Goal: Information Seeking & Learning: Learn about a topic

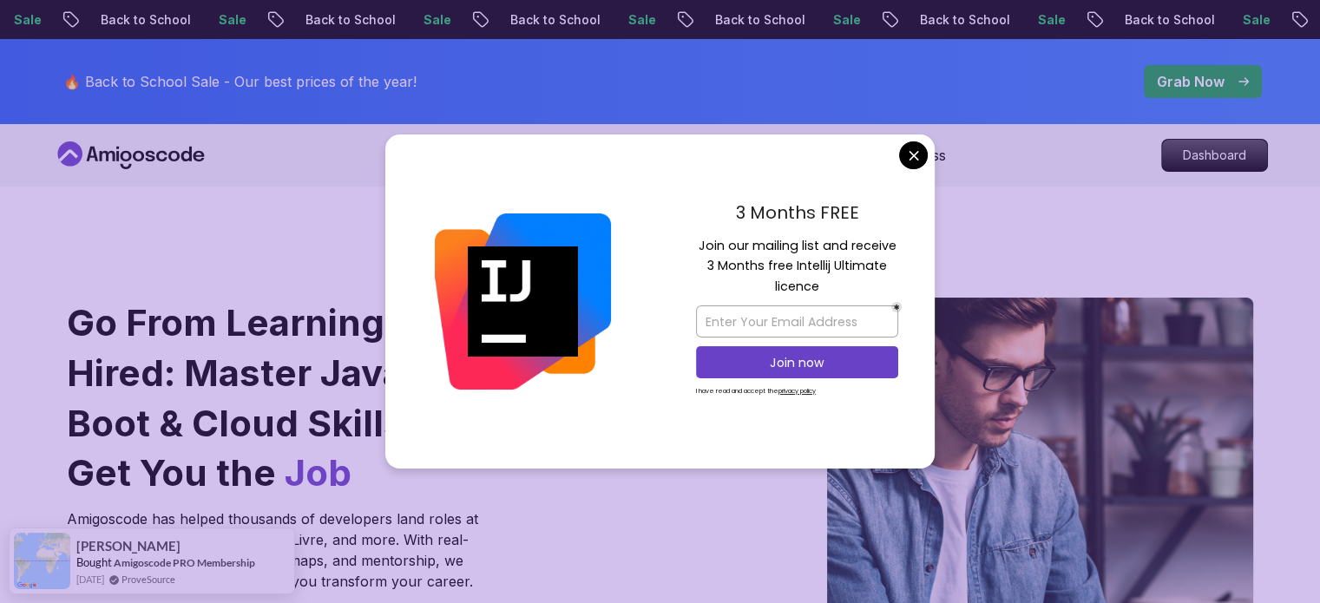
scroll to position [149, 0]
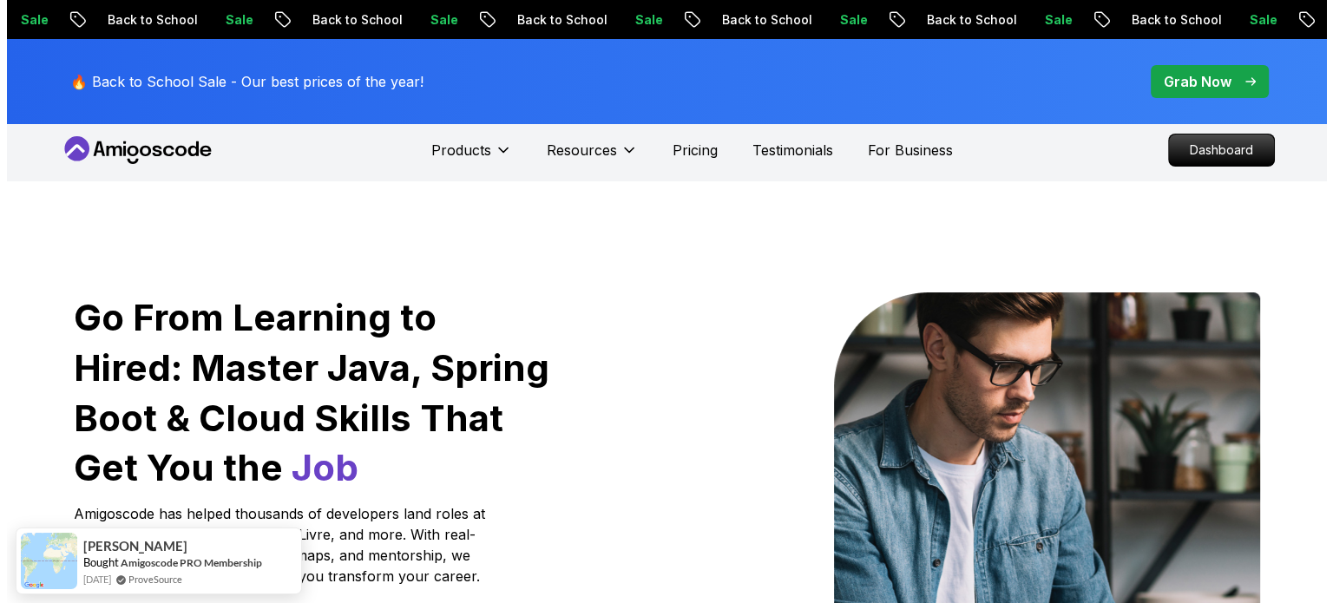
scroll to position [0, 0]
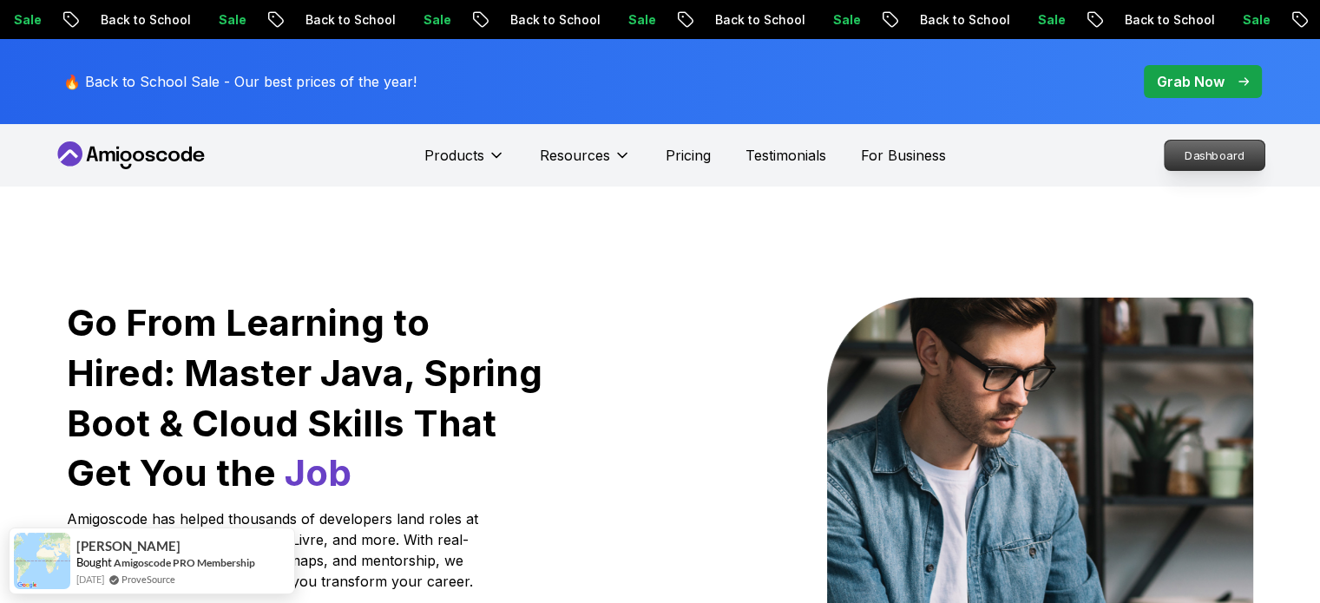
click at [1185, 158] on p "Dashboard" at bounding box center [1215, 156] width 100 height 30
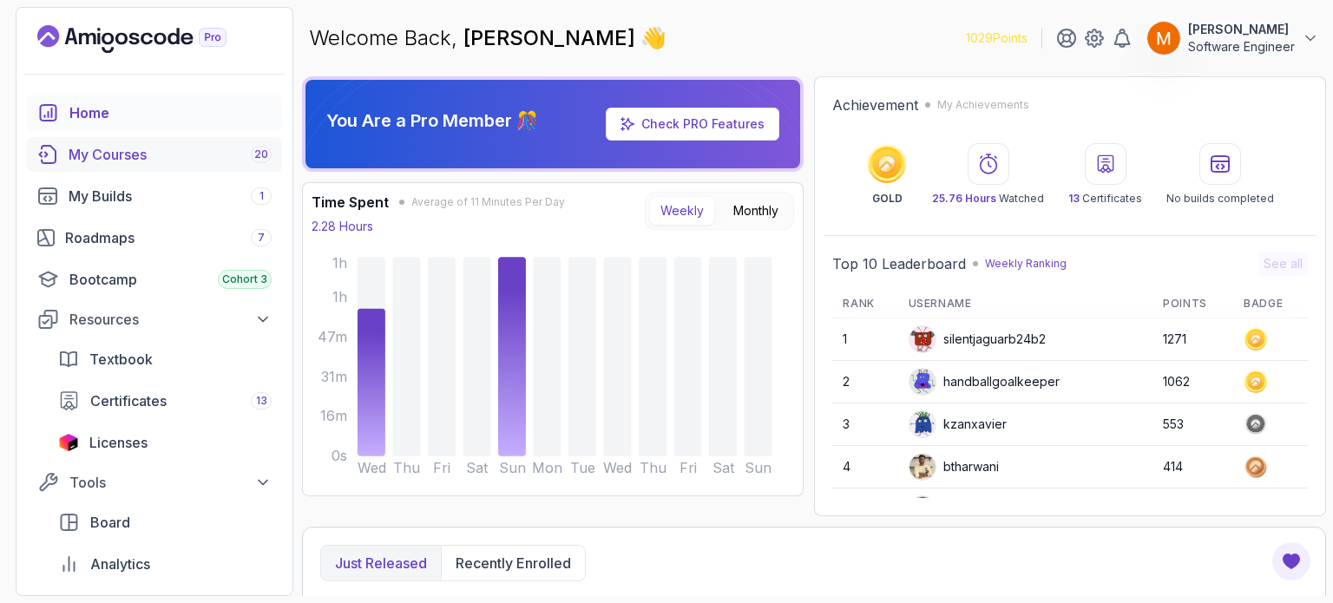
click at [154, 148] on div "My Courses 20" at bounding box center [170, 154] width 203 height 21
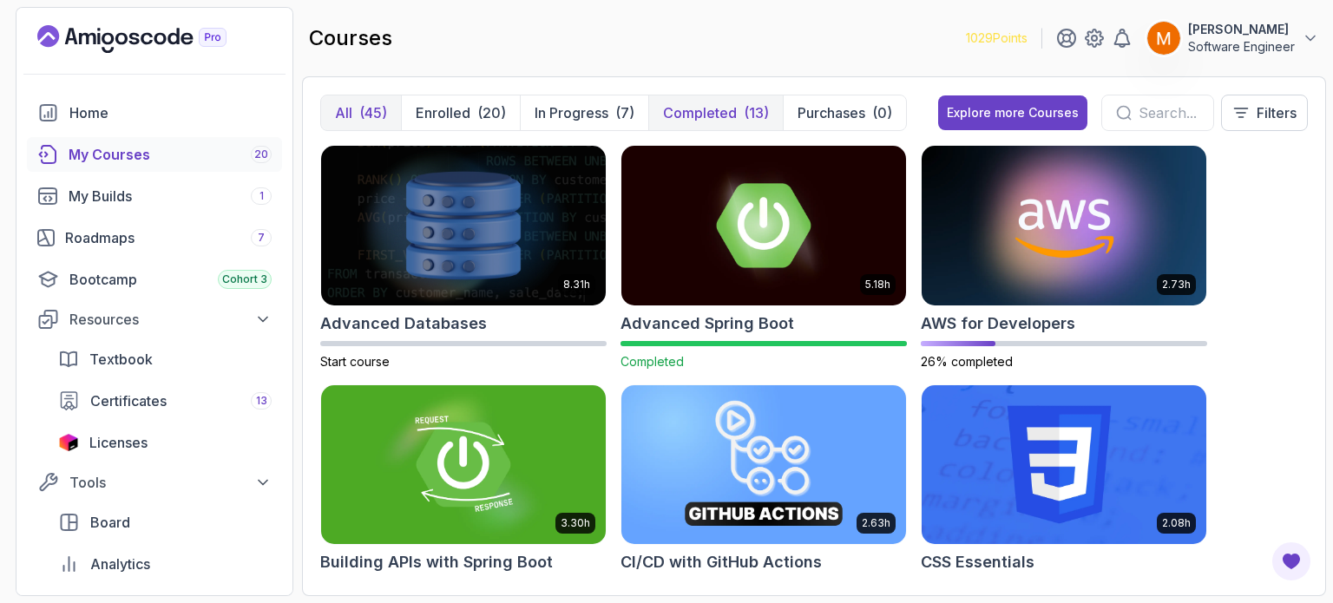
click at [663, 122] on p "Completed" at bounding box center [700, 112] width 74 height 21
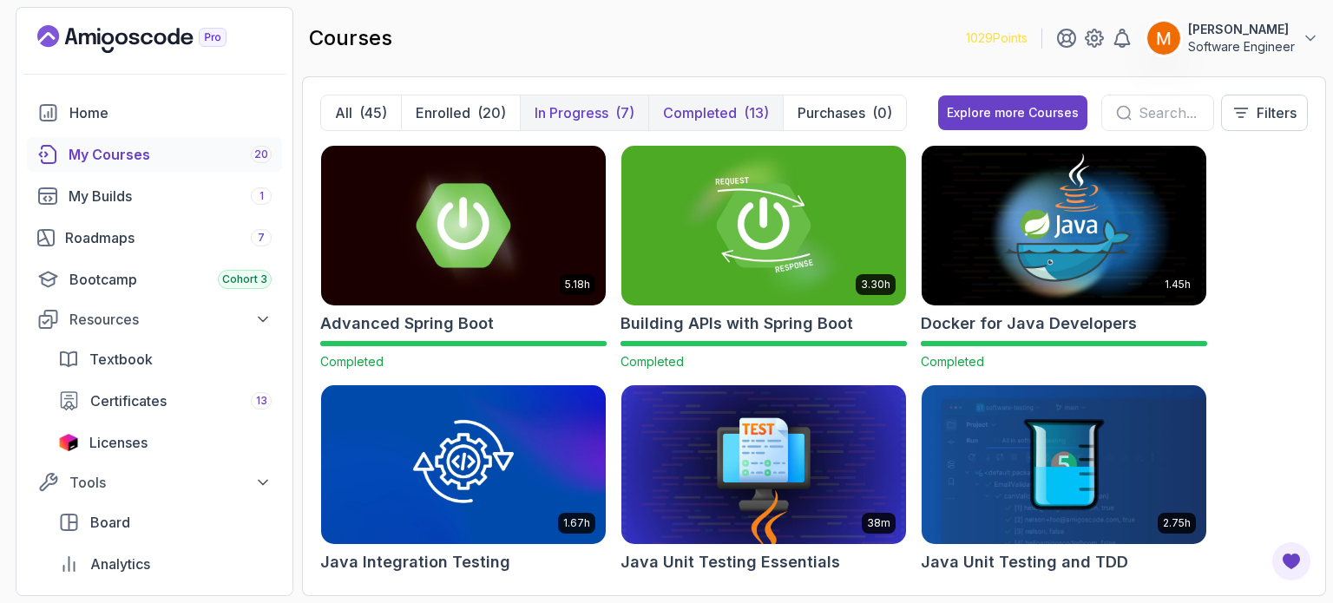
click at [586, 109] on p "In Progress" at bounding box center [572, 112] width 74 height 21
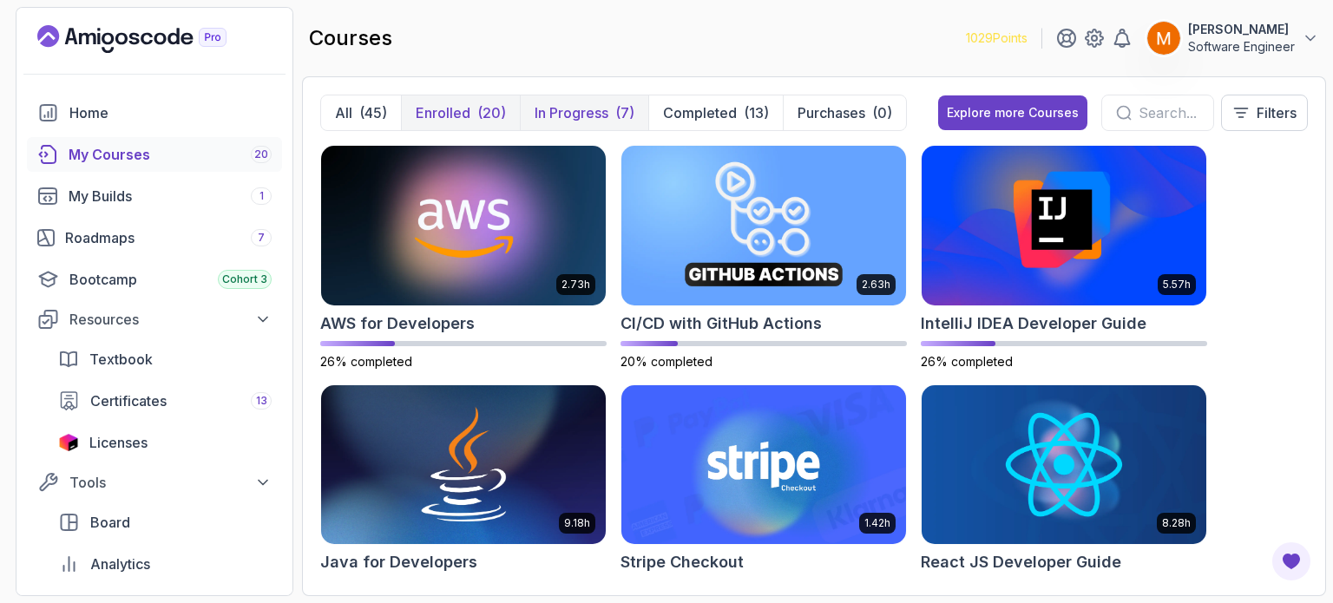
click at [471, 117] on button "Enrolled (20)" at bounding box center [460, 112] width 119 height 35
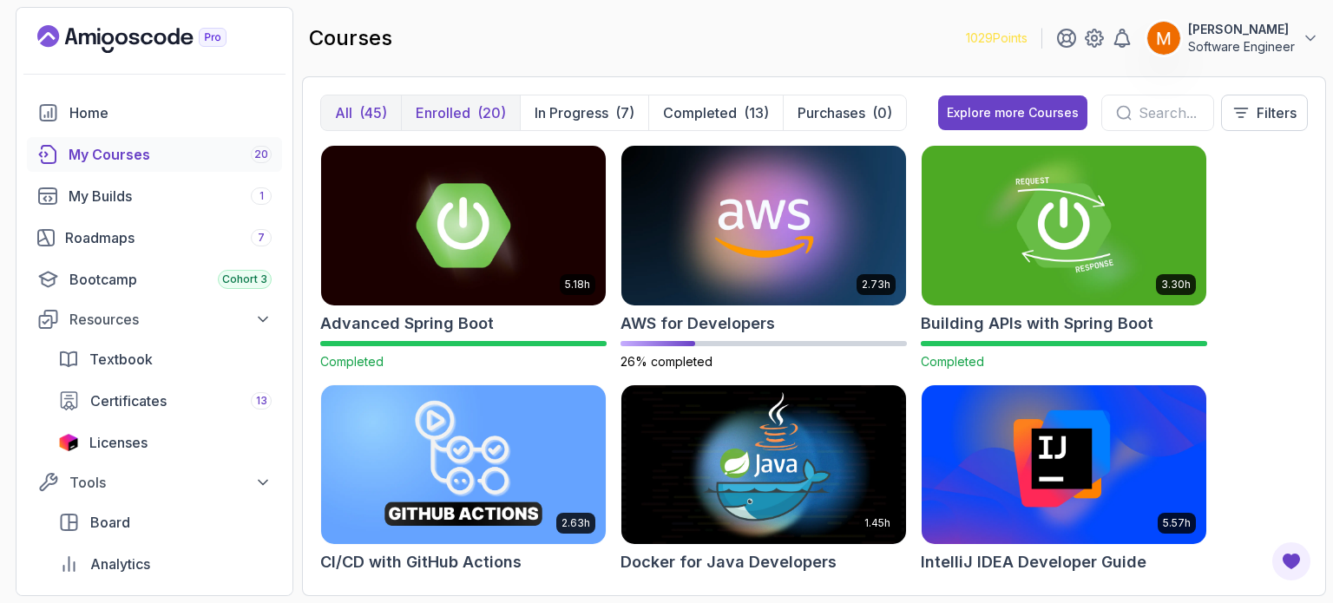
click at [378, 114] on div "(45)" at bounding box center [373, 112] width 28 height 21
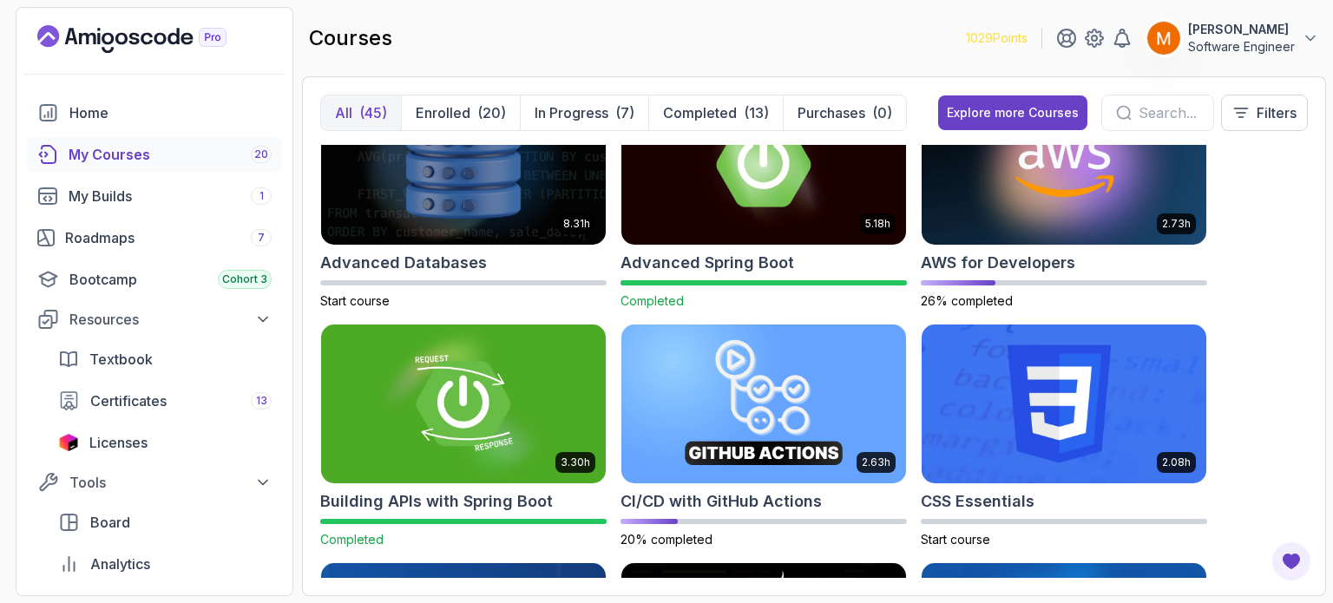
scroll to position [60, 0]
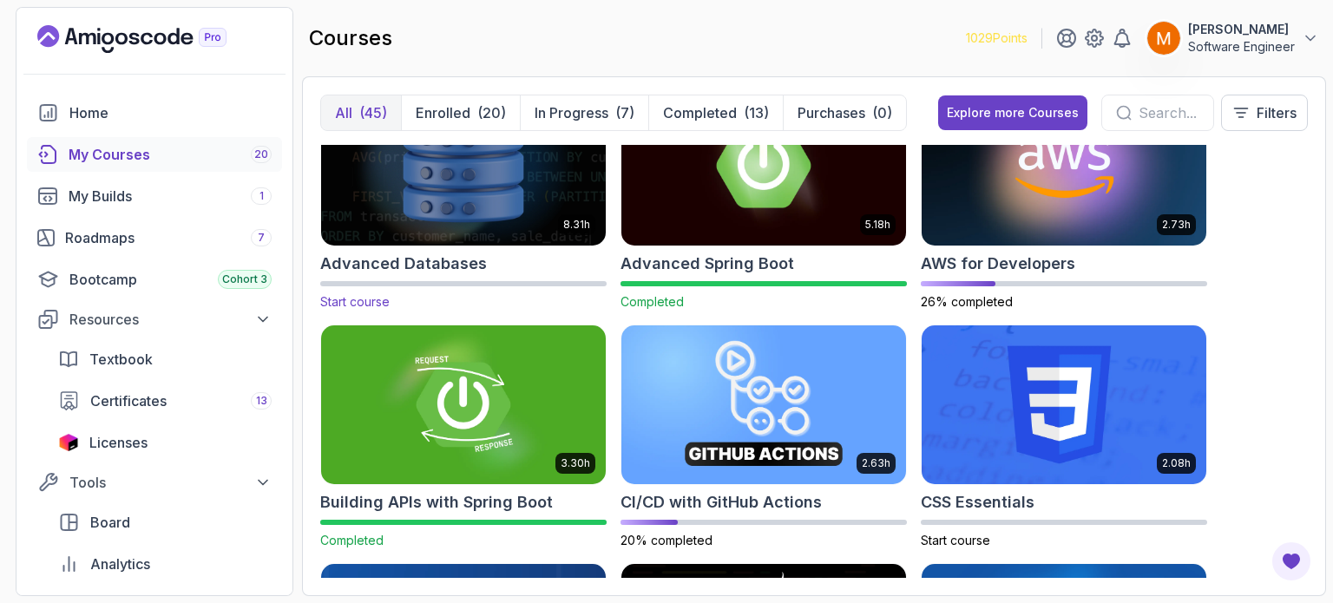
click at [410, 248] on div "8.31h Advanced Databases Start course" at bounding box center [463, 198] width 286 height 226
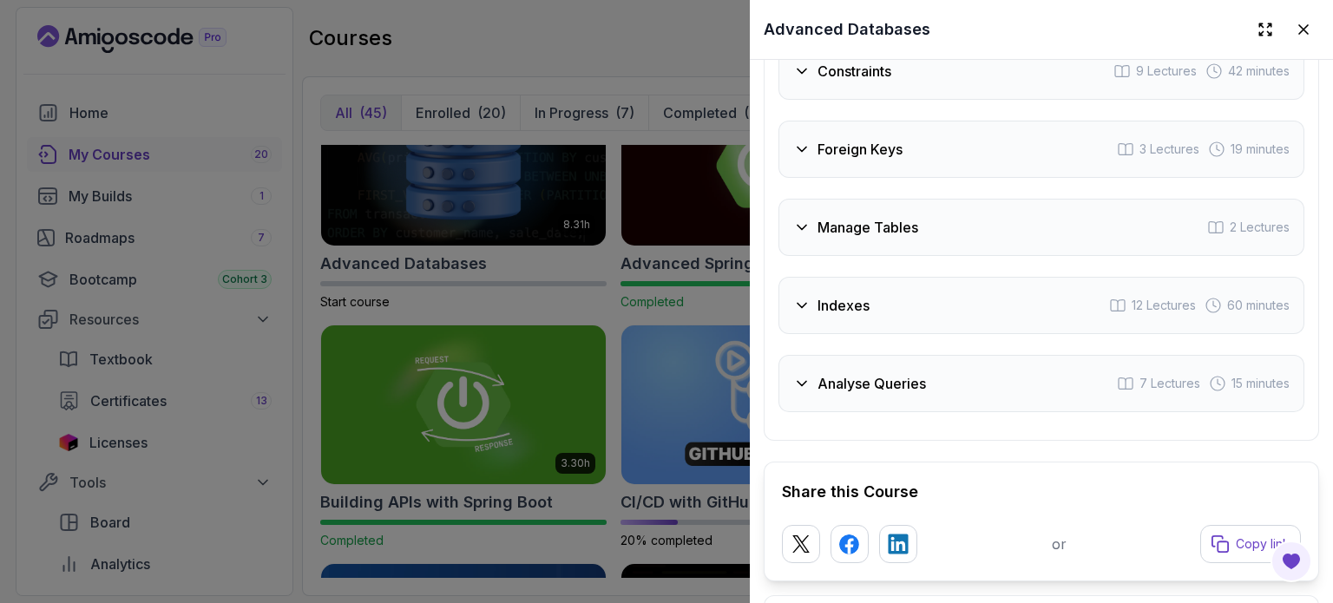
scroll to position [3711, 0]
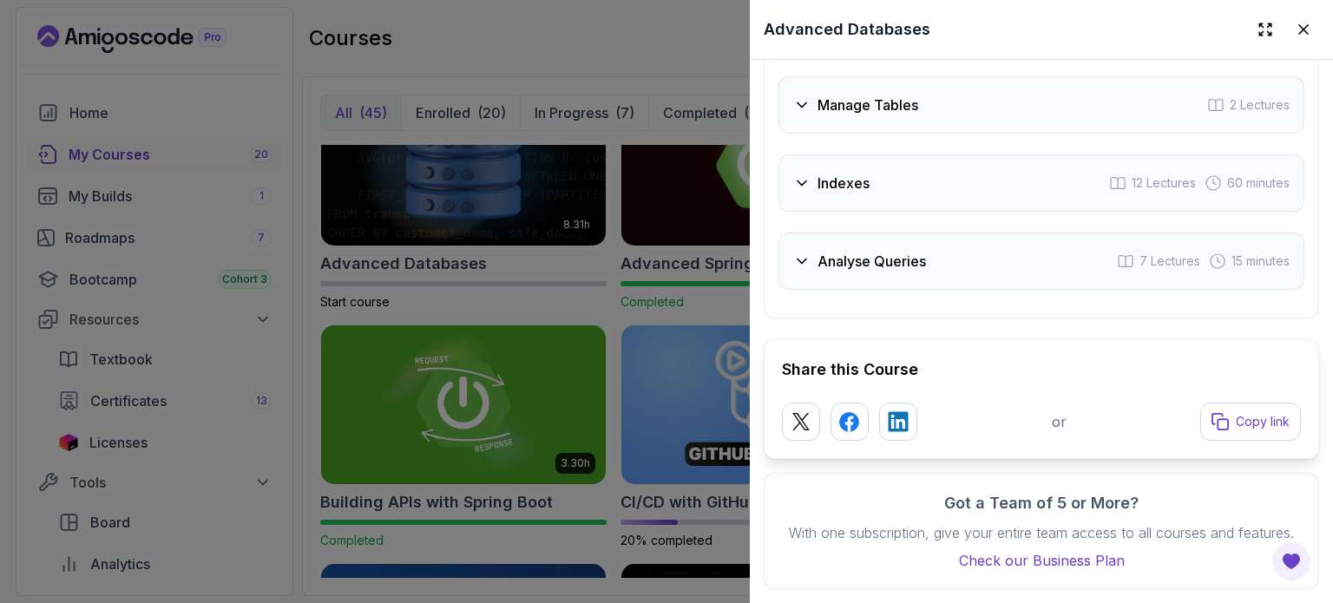
click at [481, 404] on div at bounding box center [666, 301] width 1333 height 603
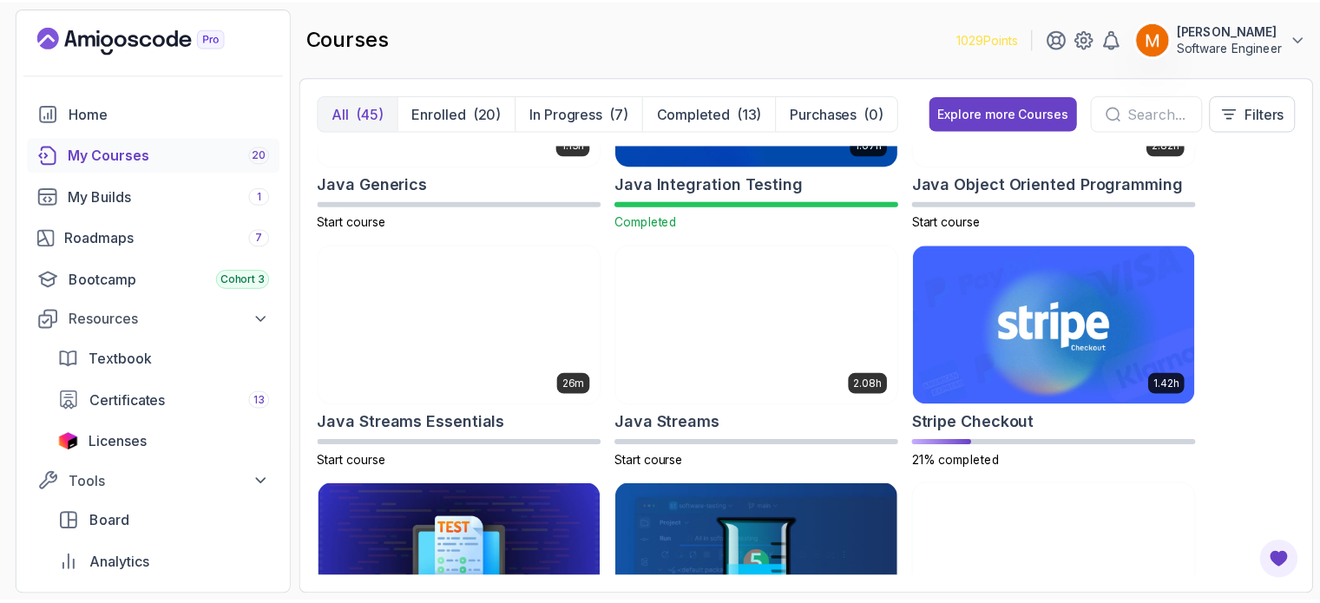
scroll to position [1575, 0]
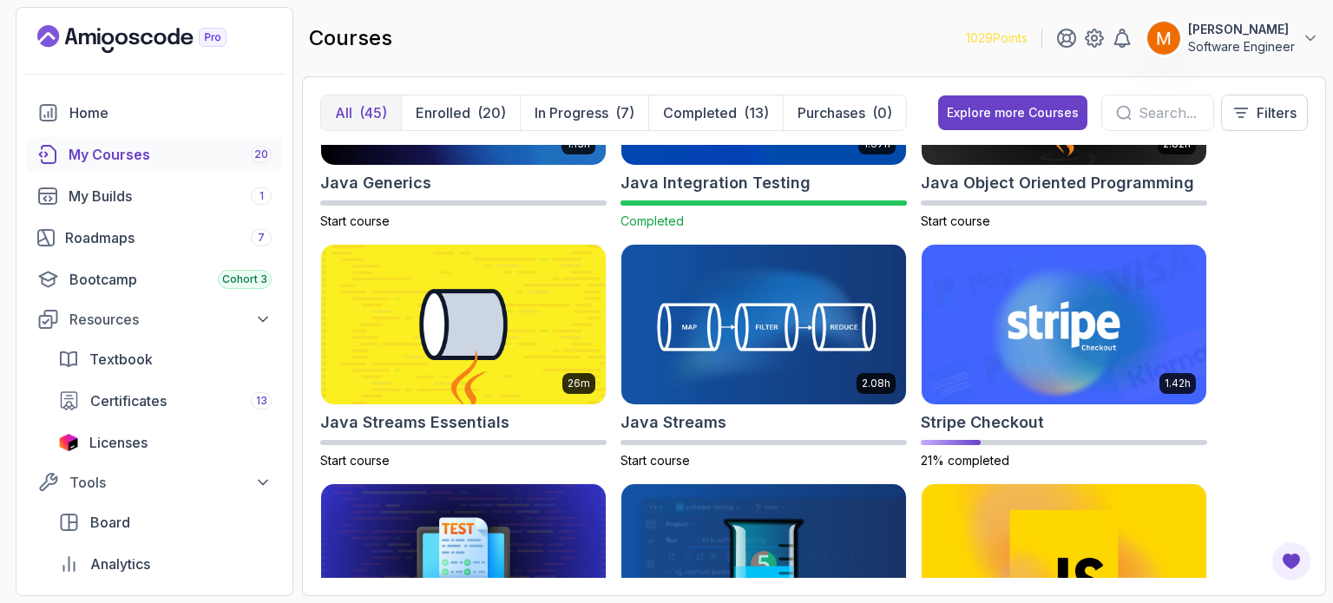
click at [1150, 115] on input "text" at bounding box center [1169, 112] width 61 height 21
click at [1054, 107] on div "Explore more Courses" at bounding box center [1013, 112] width 132 height 17
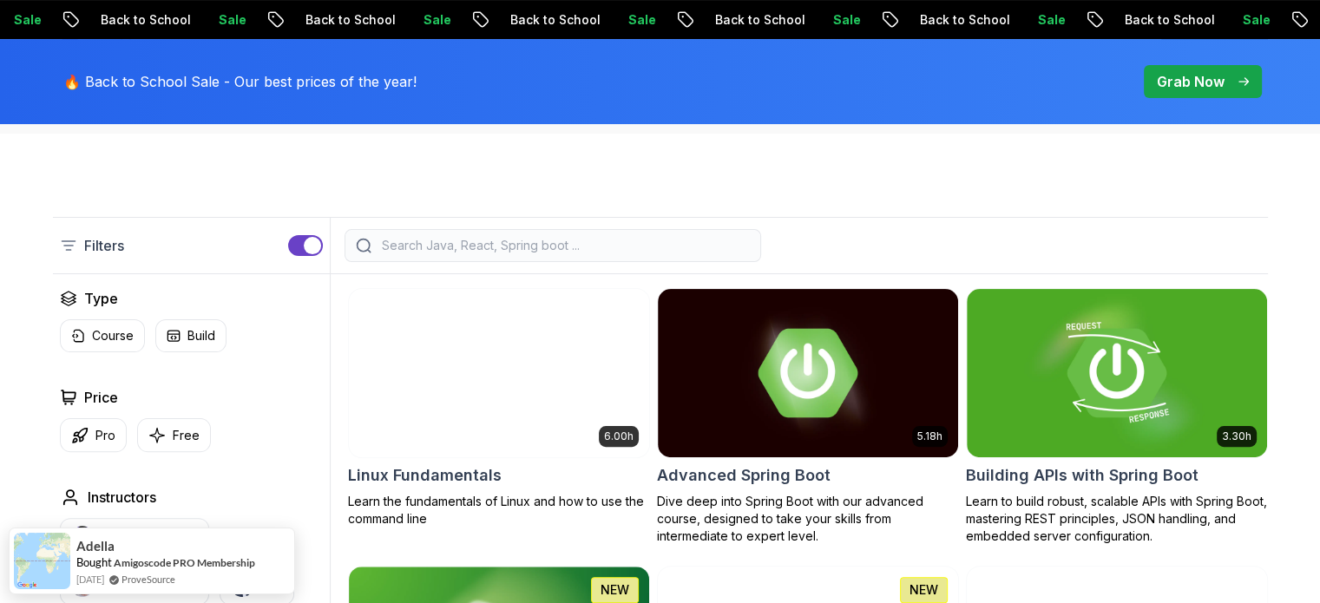
scroll to position [382, 0]
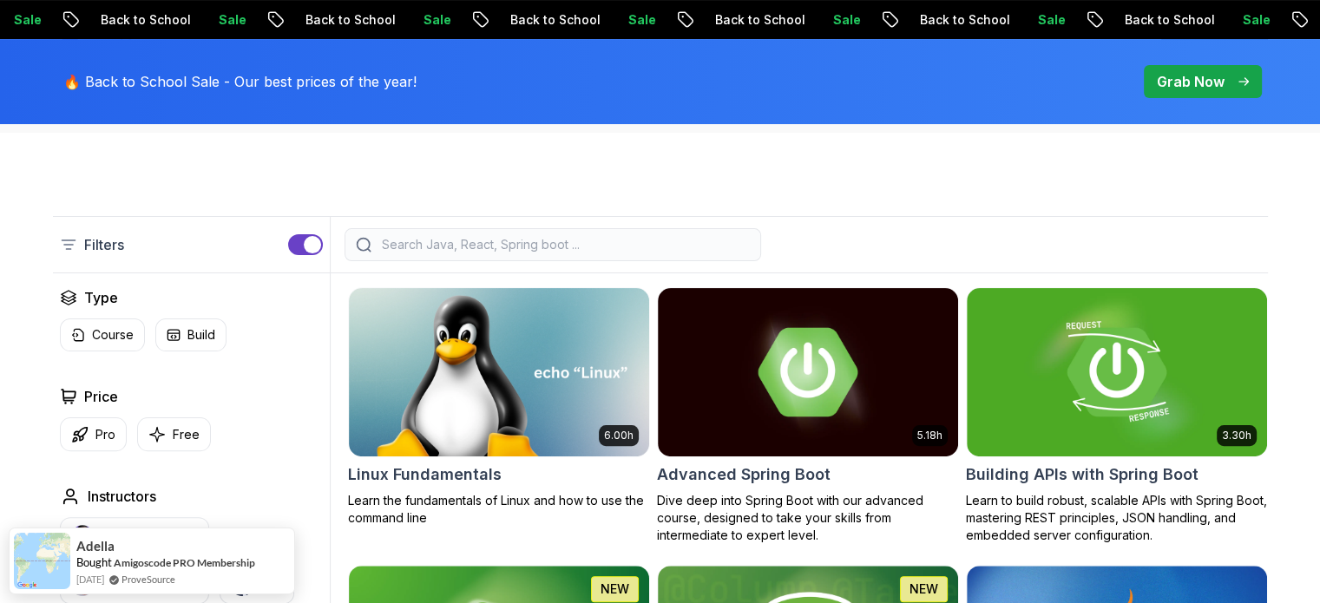
click at [569, 246] on input "search" at bounding box center [563, 244] width 371 height 17
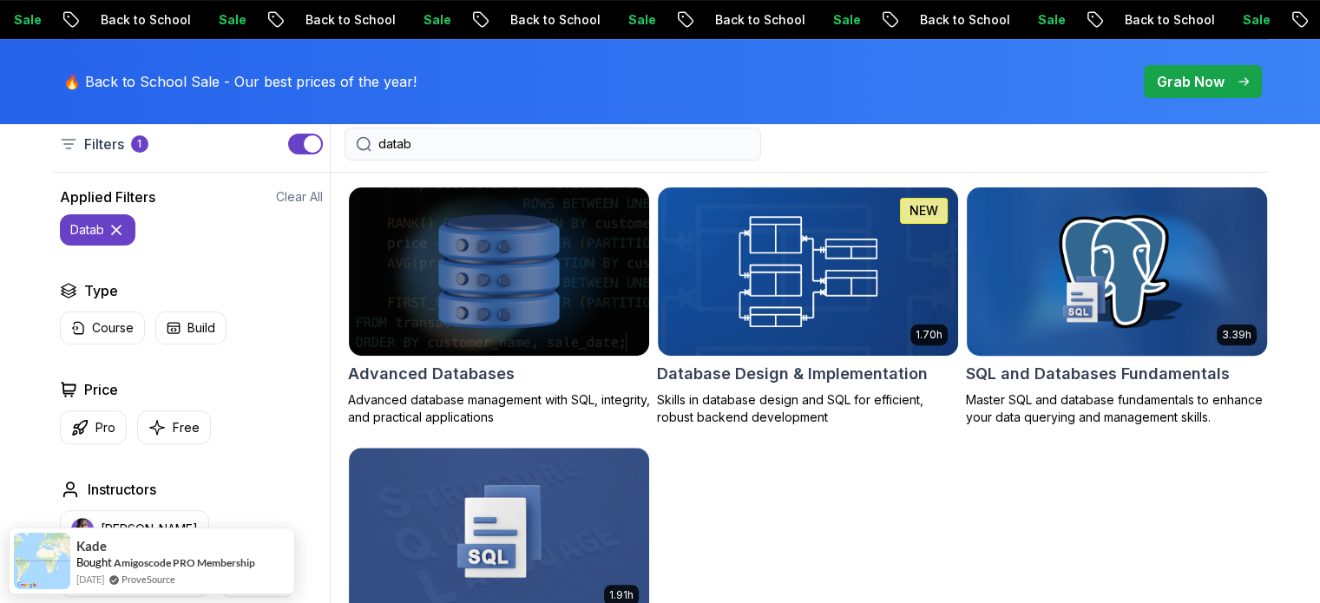
scroll to position [483, 0]
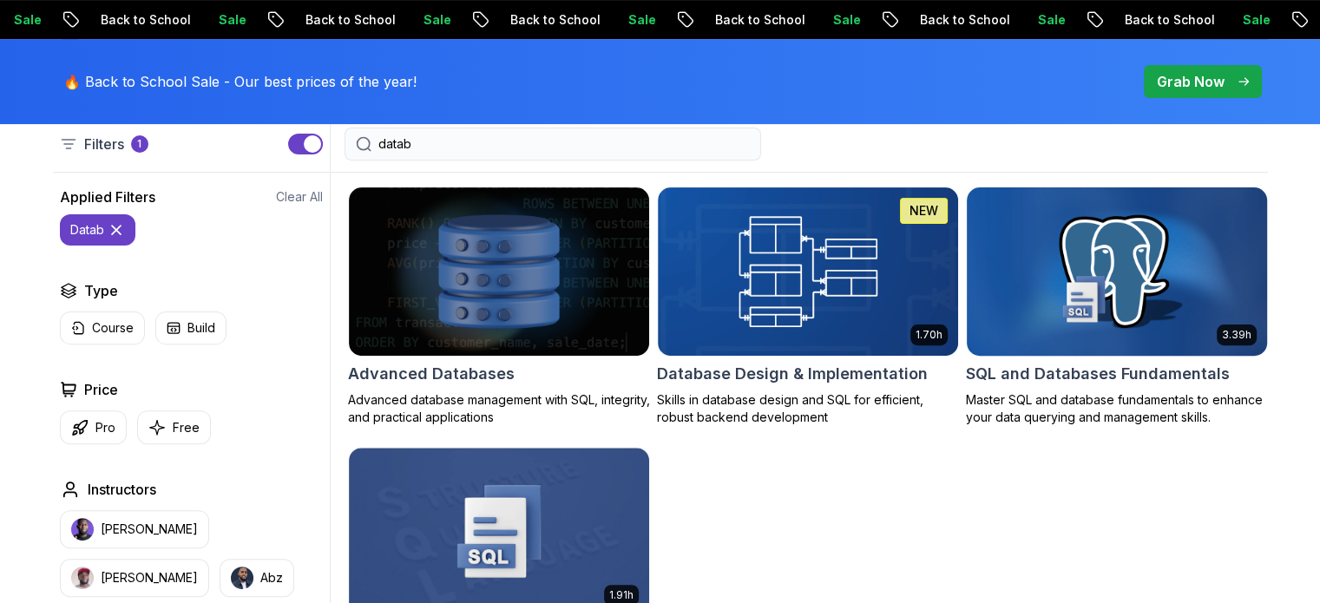
type input "datab"
click at [1091, 375] on h2 "SQL and Databases Fundamentals" at bounding box center [1098, 374] width 264 height 24
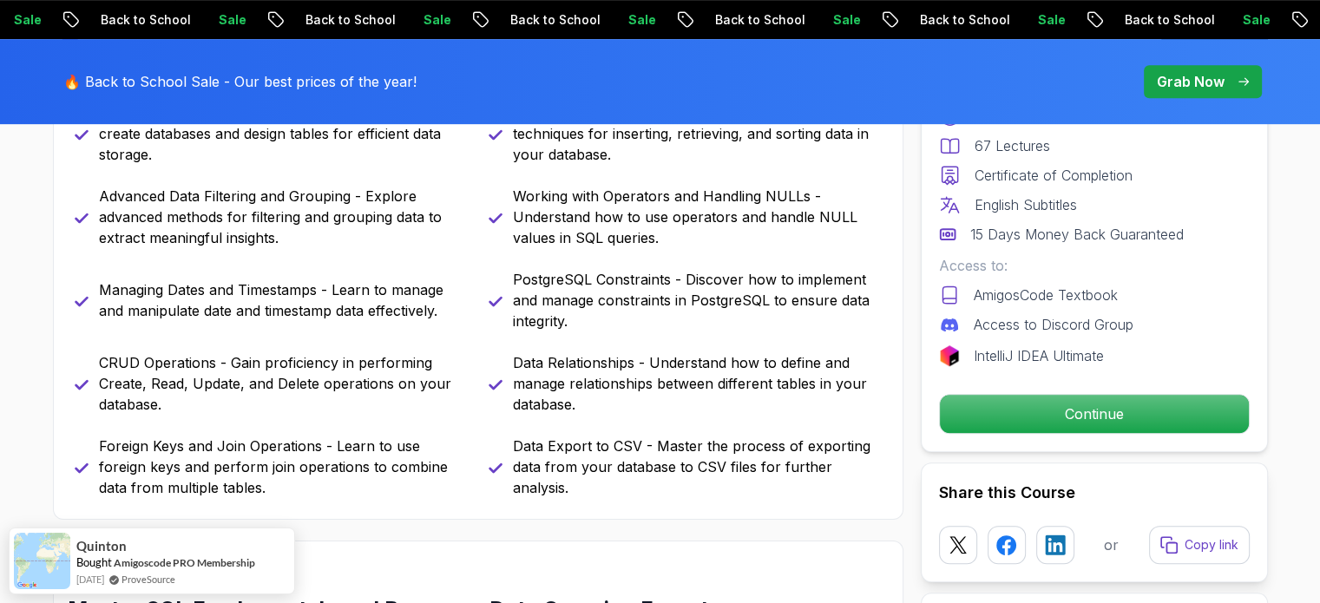
scroll to position [1102, 0]
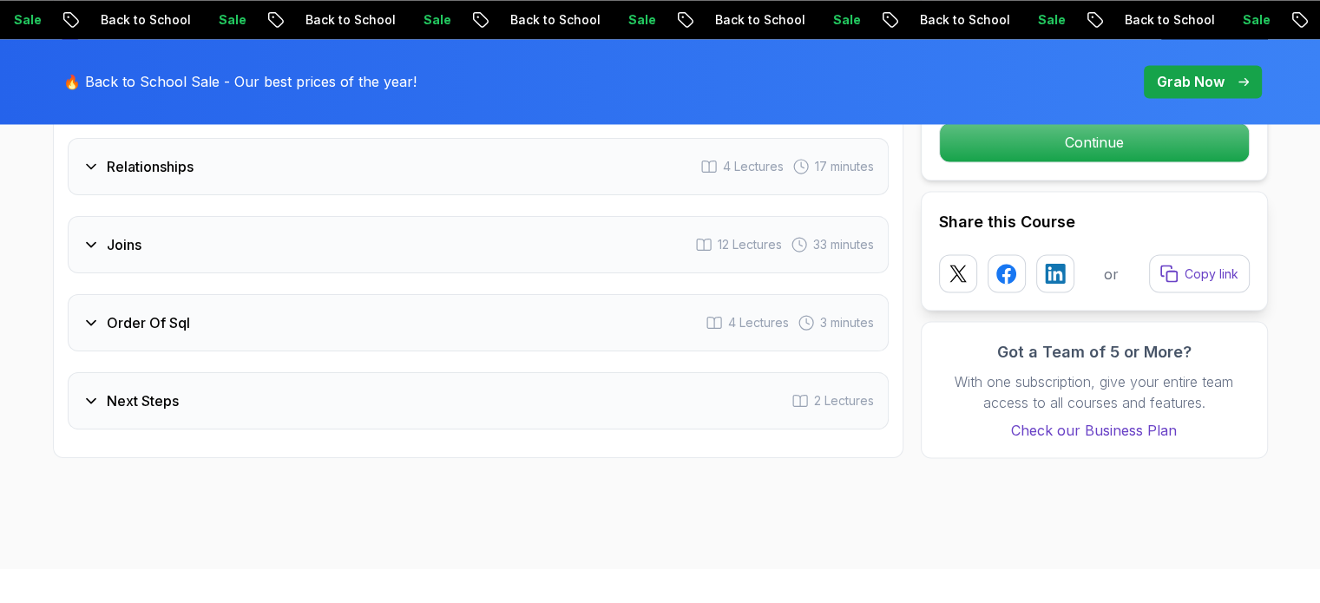
click at [344, 294] on div "Order Of Sql 4 Lectures 3 minutes" at bounding box center [478, 322] width 821 height 57
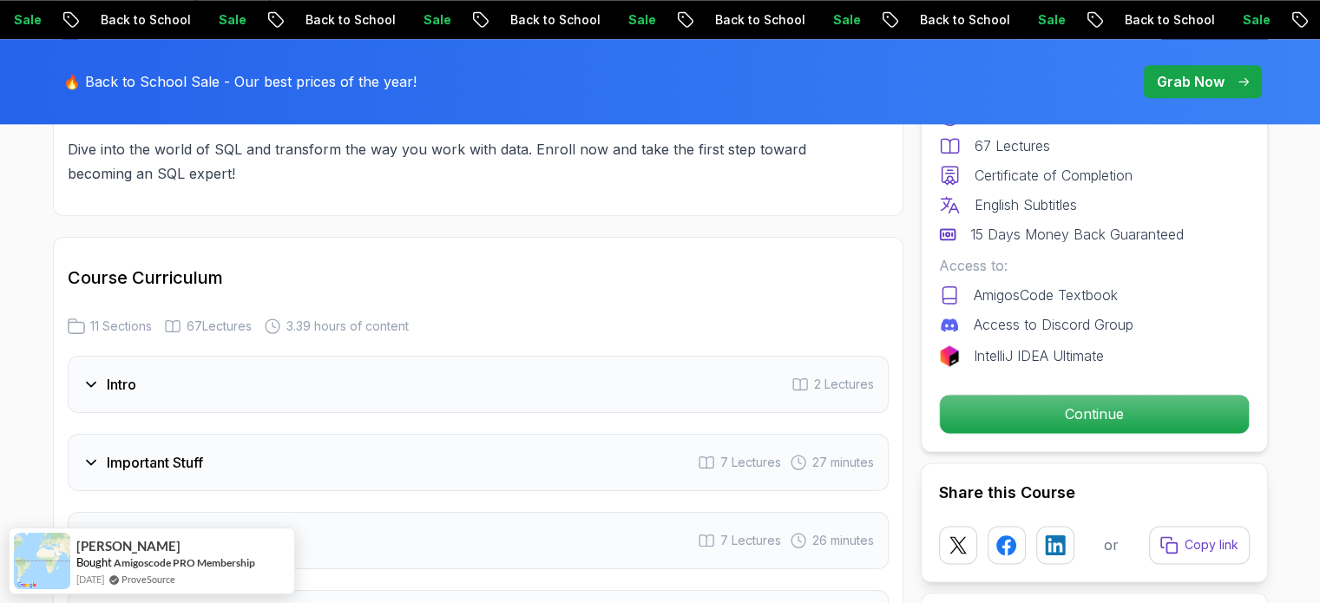
scroll to position [2304, 0]
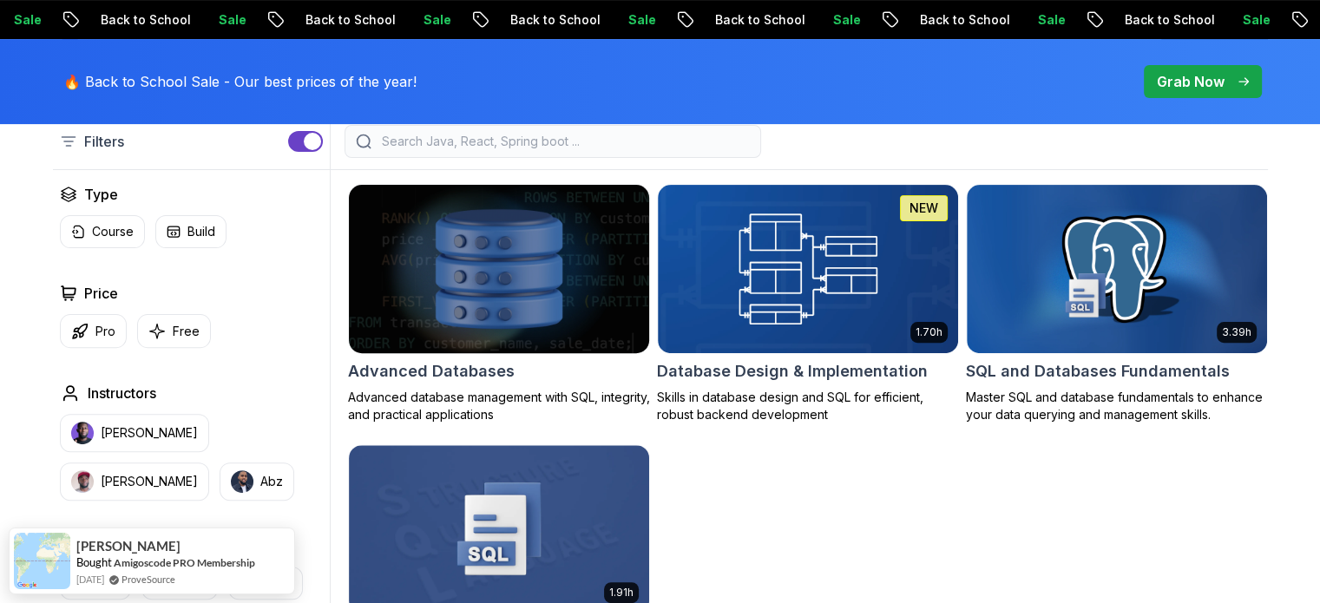
scroll to position [483, 0]
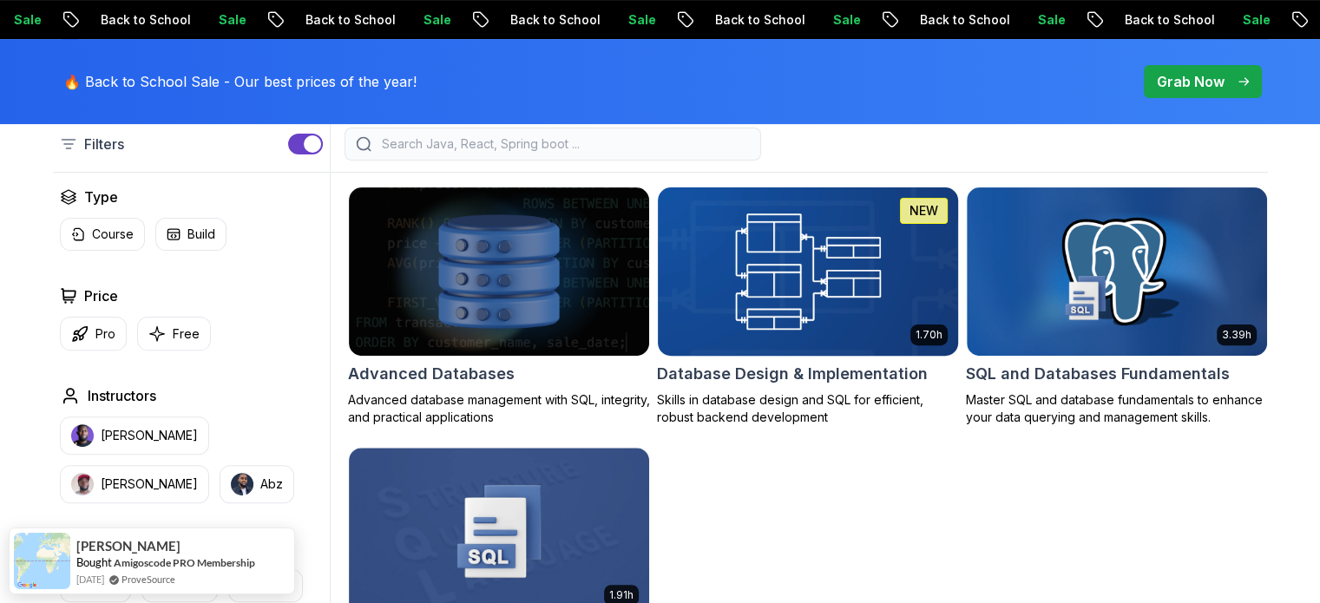
click at [795, 381] on h2 "Database Design & Implementation" at bounding box center [792, 374] width 271 height 24
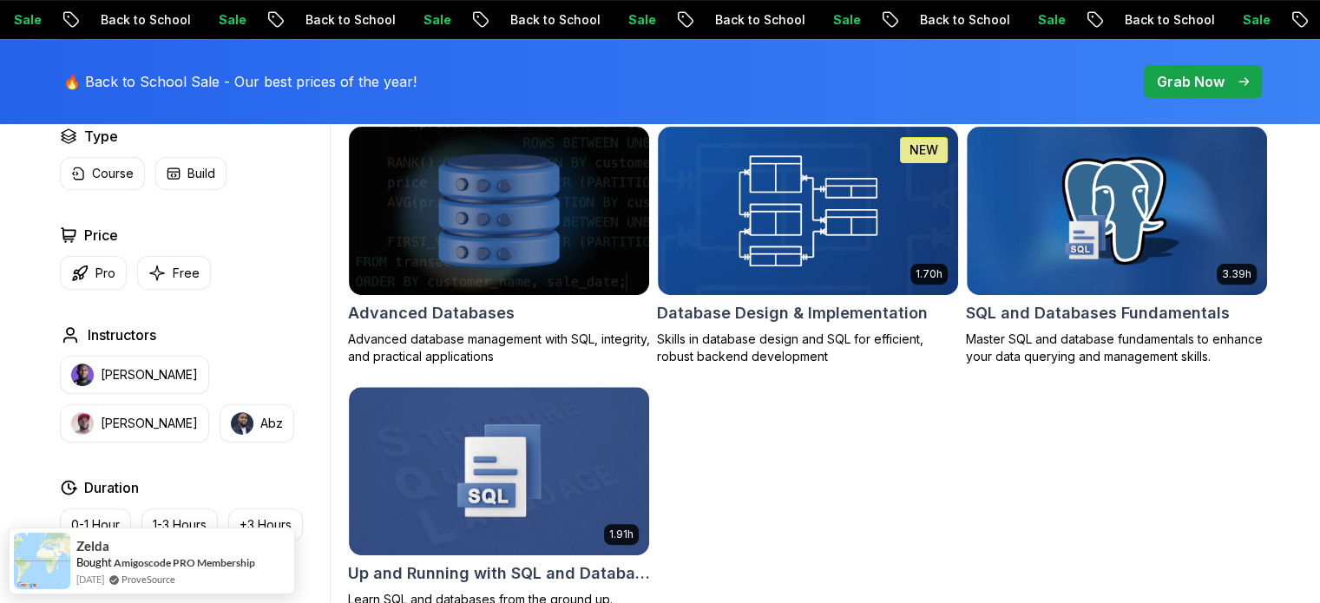
scroll to position [542, 0]
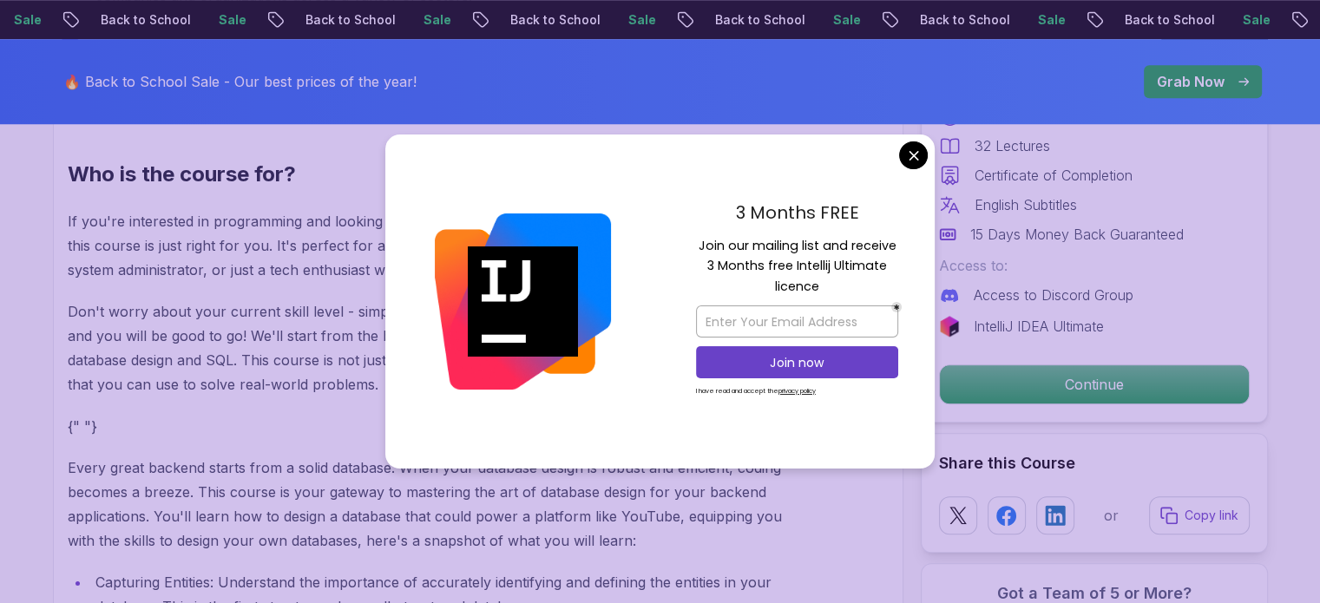
scroll to position [1530, 0]
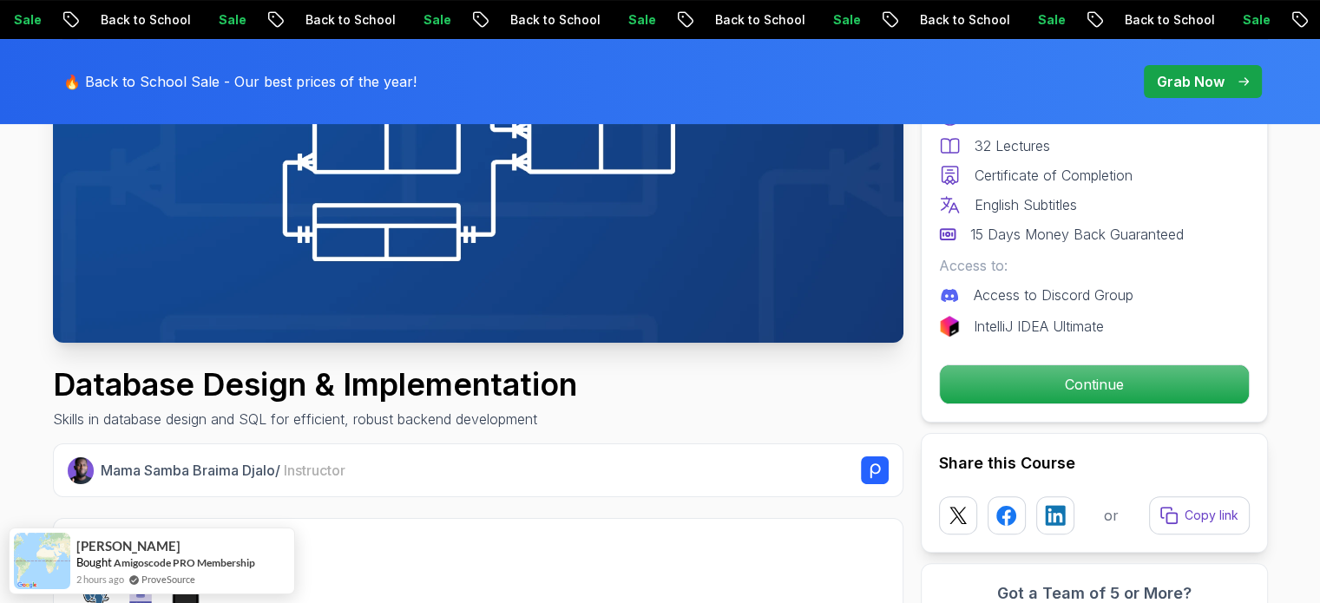
scroll to position [0, 0]
